Goal: Information Seeking & Learning: Find specific fact

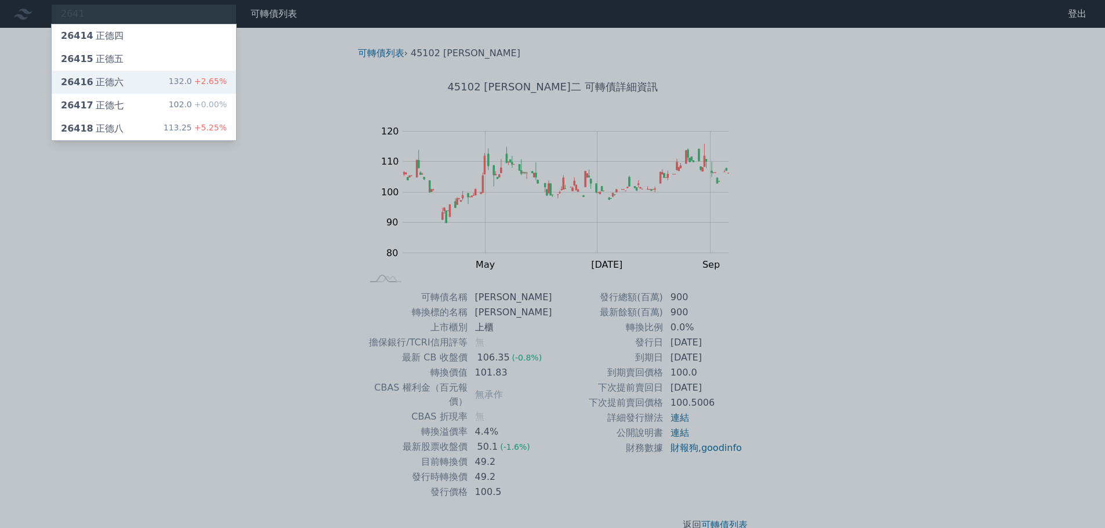
type input "2641"
click at [124, 91] on div "26416 正德六 132.0 +2.65%" at bounding box center [144, 82] width 184 height 23
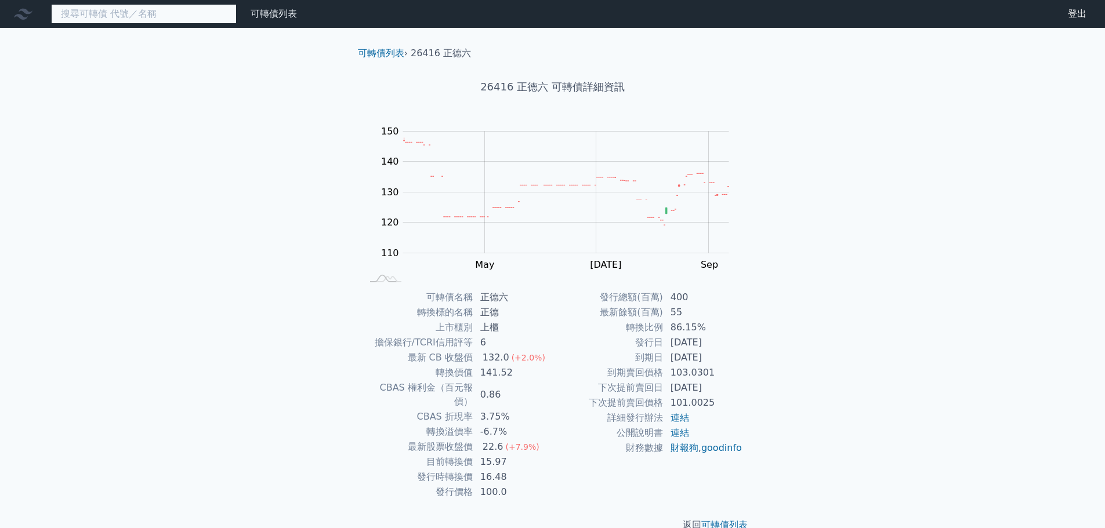
click at [125, 14] on input at bounding box center [144, 14] width 186 height 20
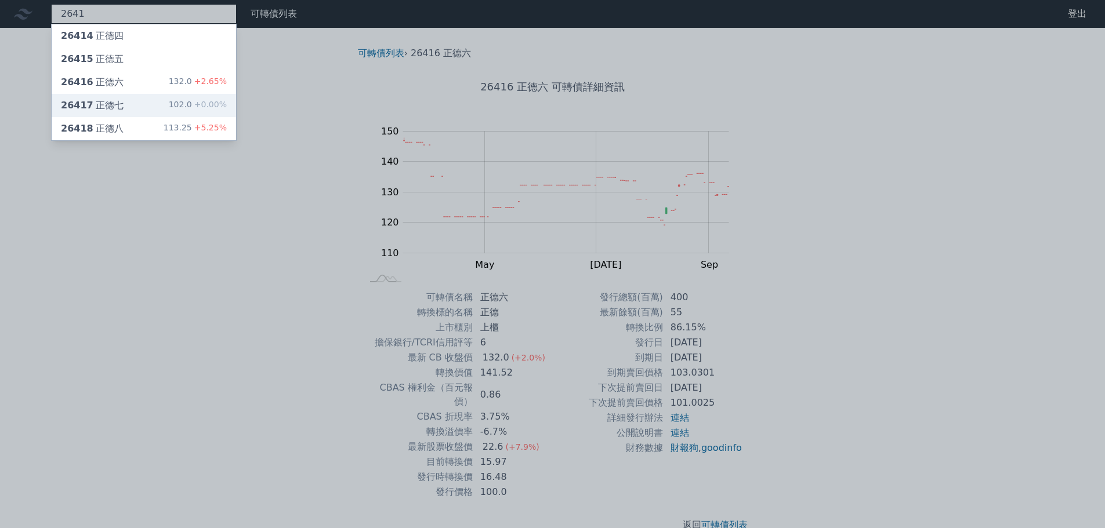
type input "2641"
click at [135, 98] on div "26417 正德七 102.0 +0.00%" at bounding box center [144, 105] width 184 height 23
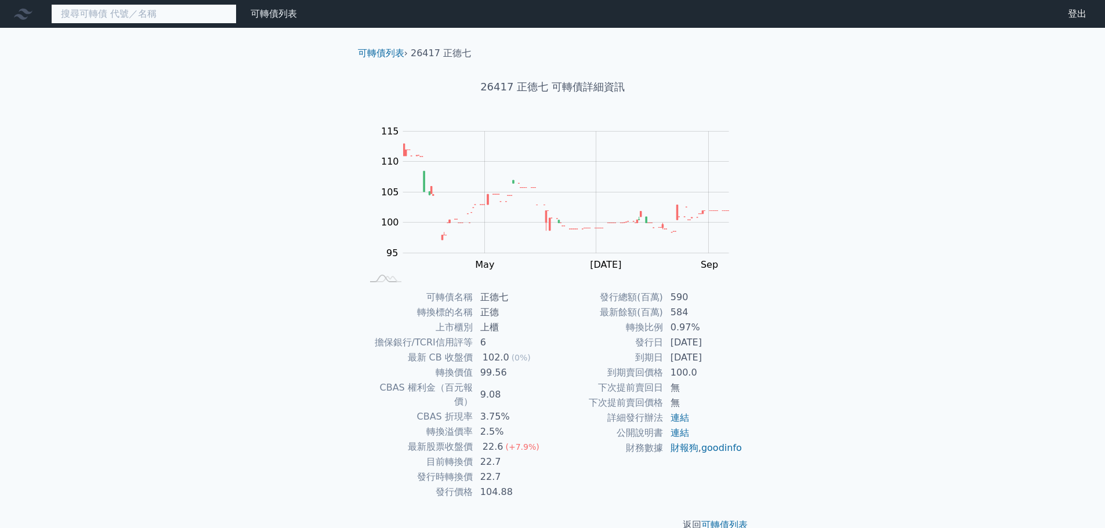
click at [218, 15] on input at bounding box center [144, 14] width 186 height 20
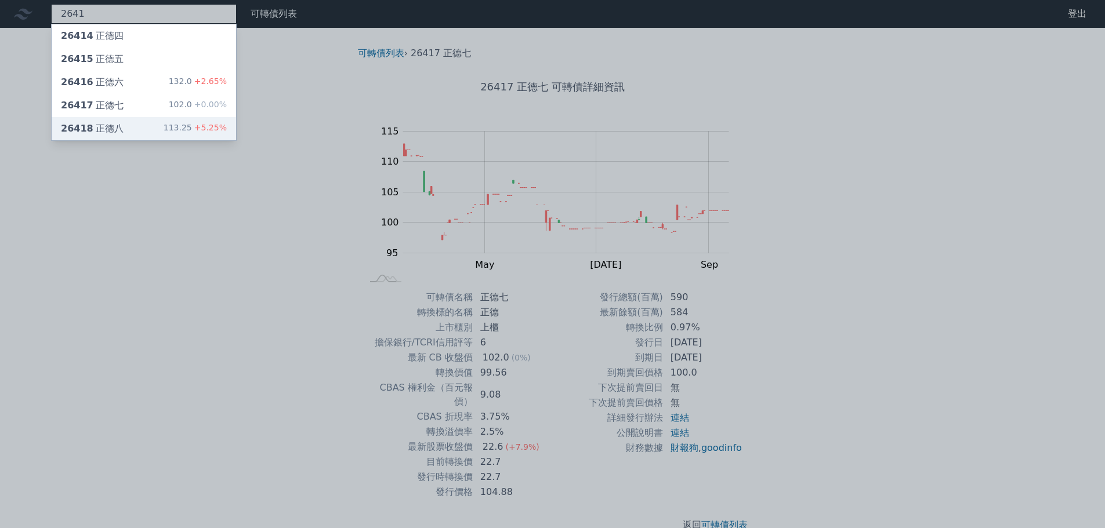
type input "2641"
click at [194, 125] on div "113.25 +5.25%" at bounding box center [195, 129] width 63 height 14
